Goal: Task Accomplishment & Management: Complete application form

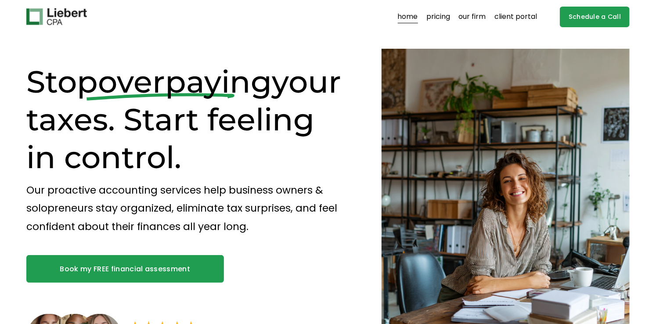
click at [581, 13] on link "Schedule a Call" at bounding box center [595, 17] width 70 height 21
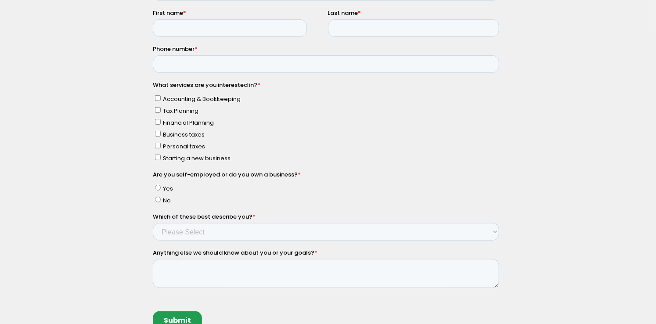
scroll to position [205, 0]
